Goal: Check status: Check status

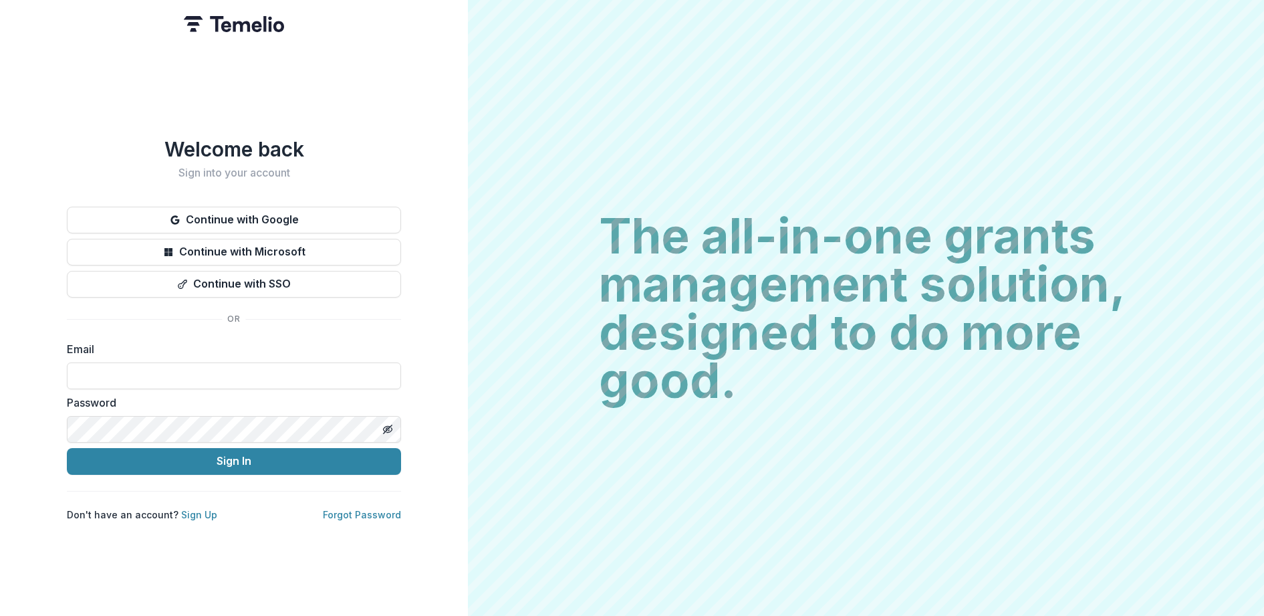
type input "**********"
click at [234, 455] on button "Sign In" at bounding box center [234, 461] width 334 height 27
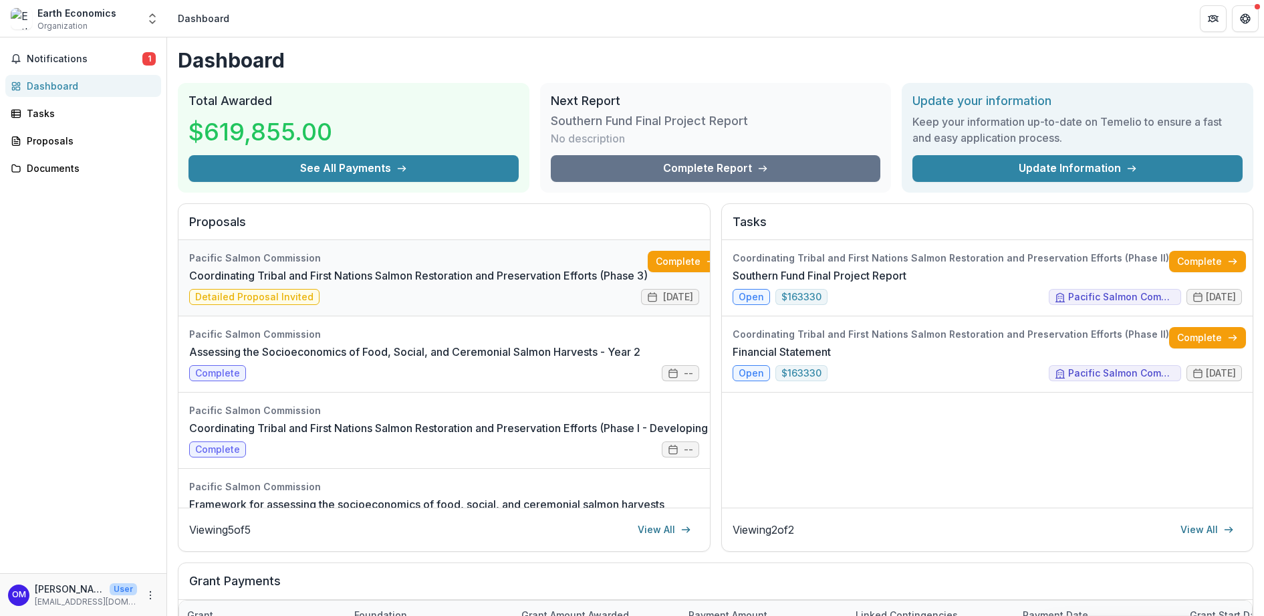
click at [331, 283] on link "Coordinating Tribal and First Nations Salmon Restoration and Preservation Effor…" at bounding box center [418, 275] width 458 height 16
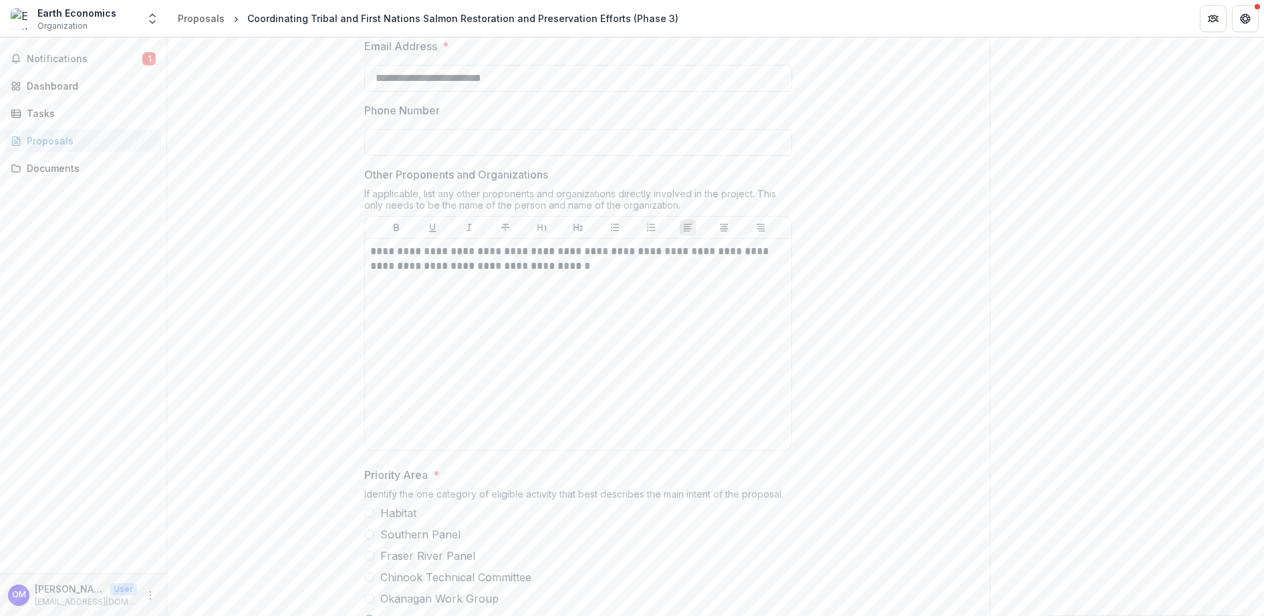
scroll to position [550, 0]
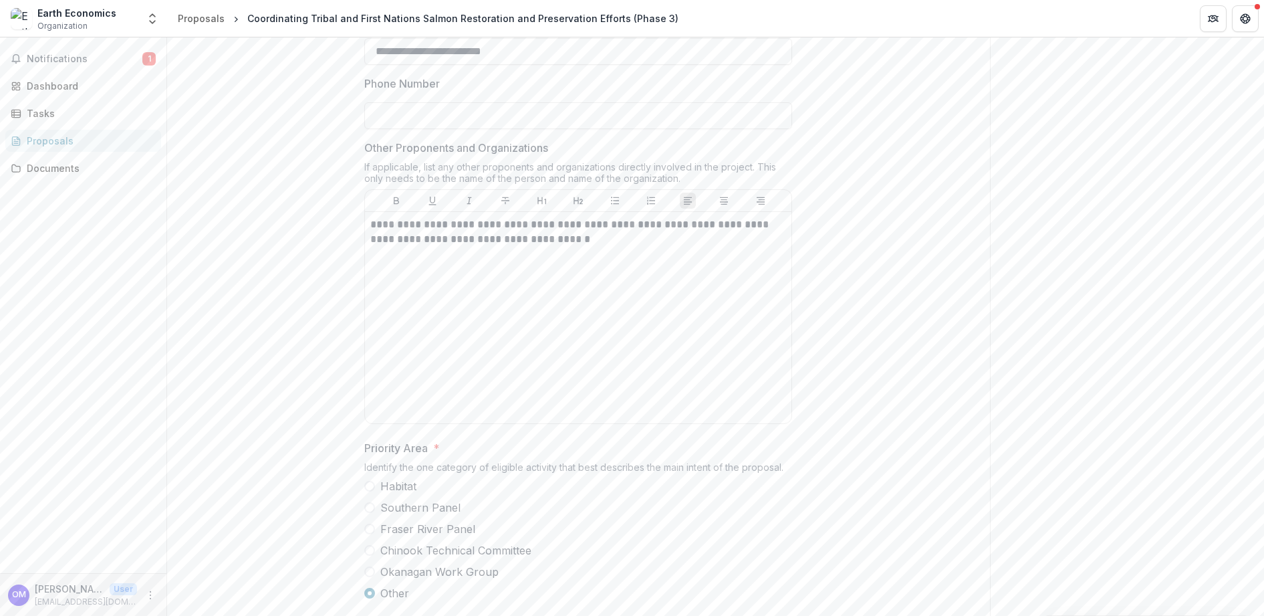
click at [954, 239] on div "**********" at bounding box center [578, 567] width 823 height 1668
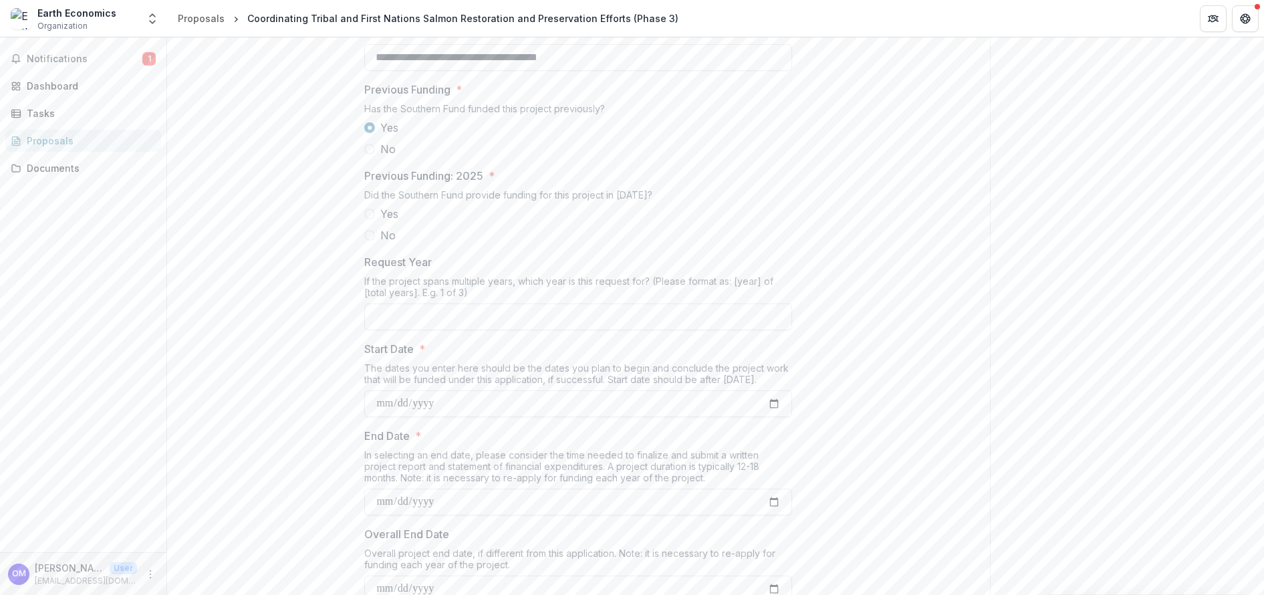
scroll to position [1507, 0]
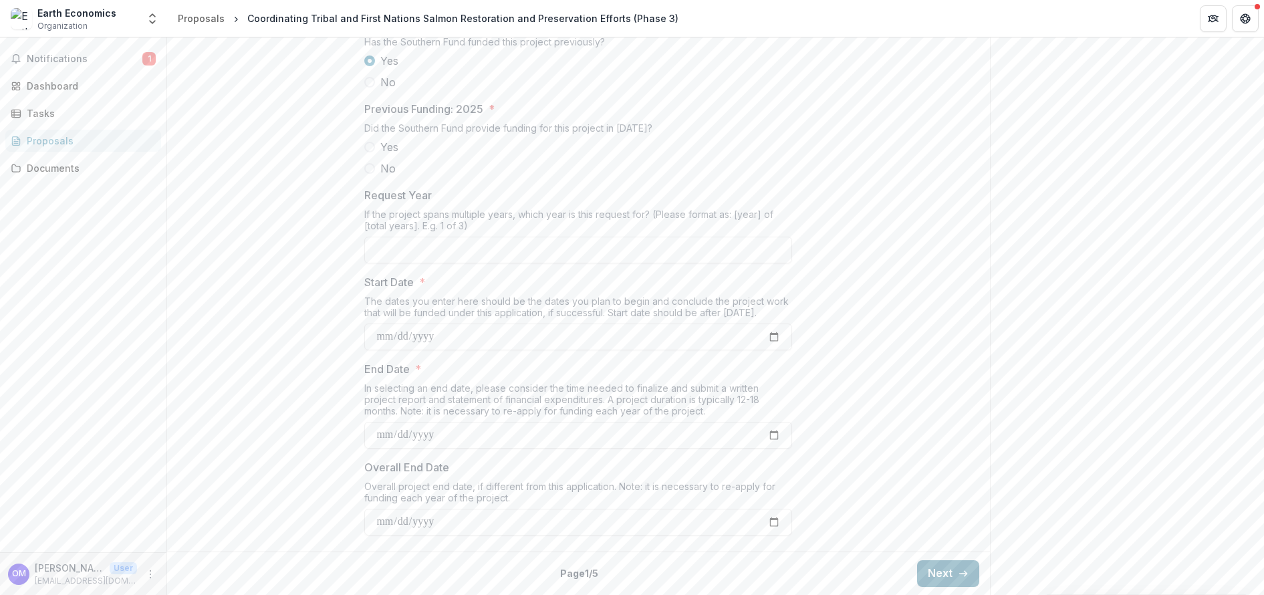
click at [930, 582] on button "Next" at bounding box center [948, 573] width 62 height 27
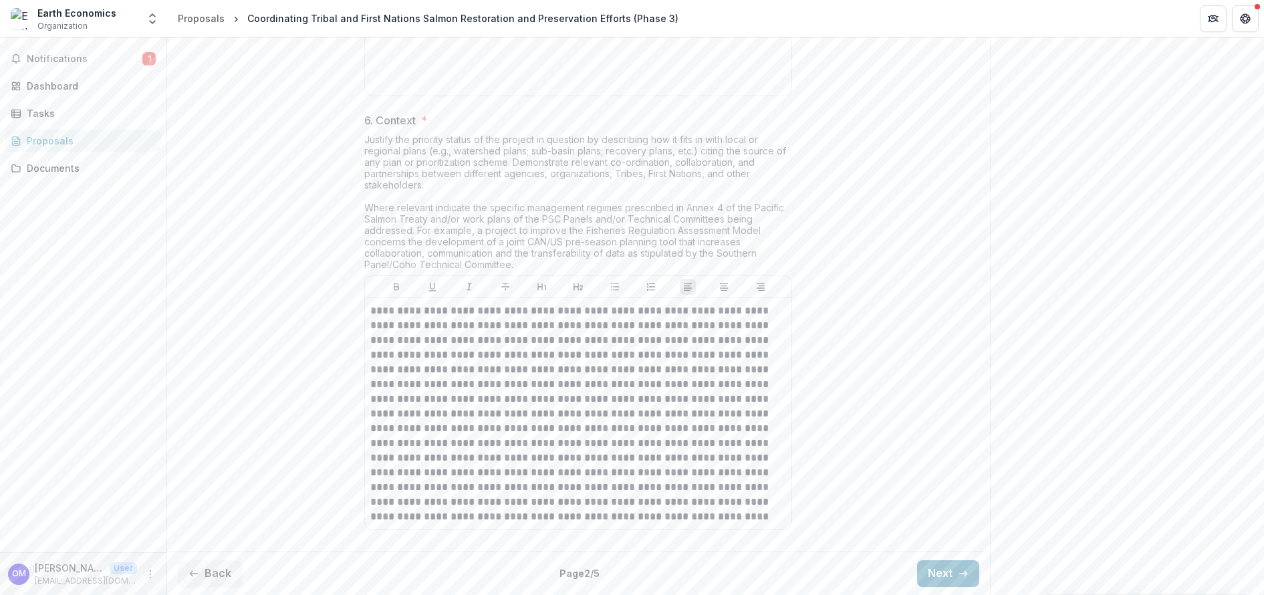
scroll to position [2069, 0]
click at [942, 577] on button "Next" at bounding box center [948, 573] width 62 height 27
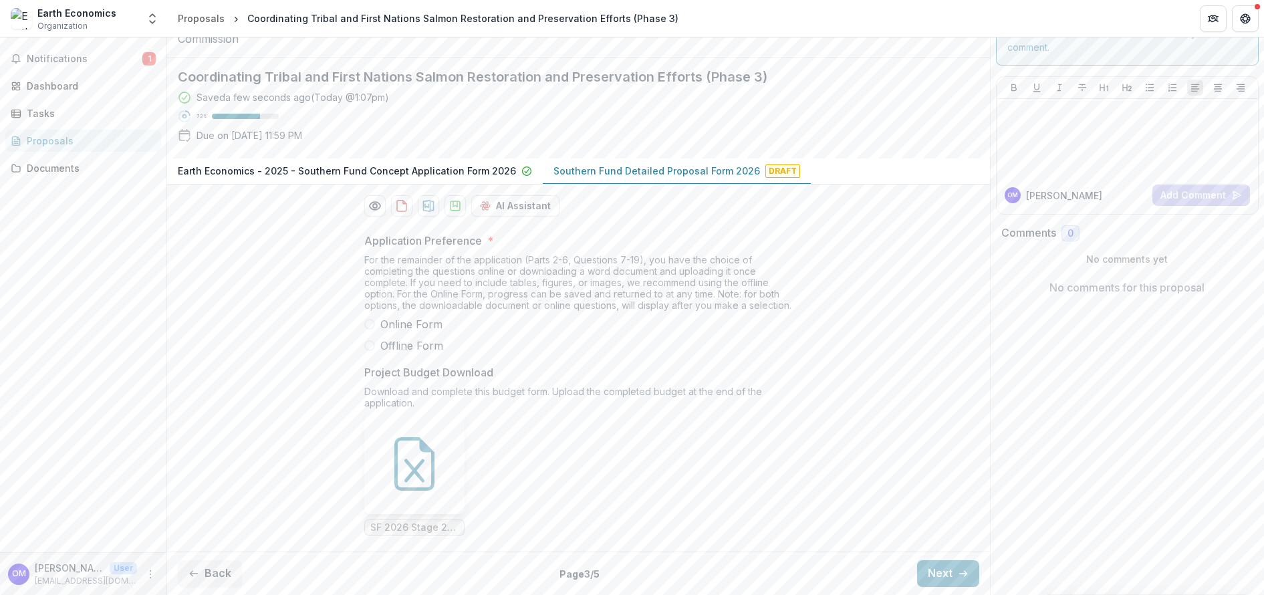
scroll to position [164, 0]
click at [420, 522] on span "SF 2026 Stage 2 Budget Form.xlsx" at bounding box center [414, 527] width 88 height 11
click at [430, 466] on icon at bounding box center [414, 463] width 53 height 53
